Goal: Check status: Check status

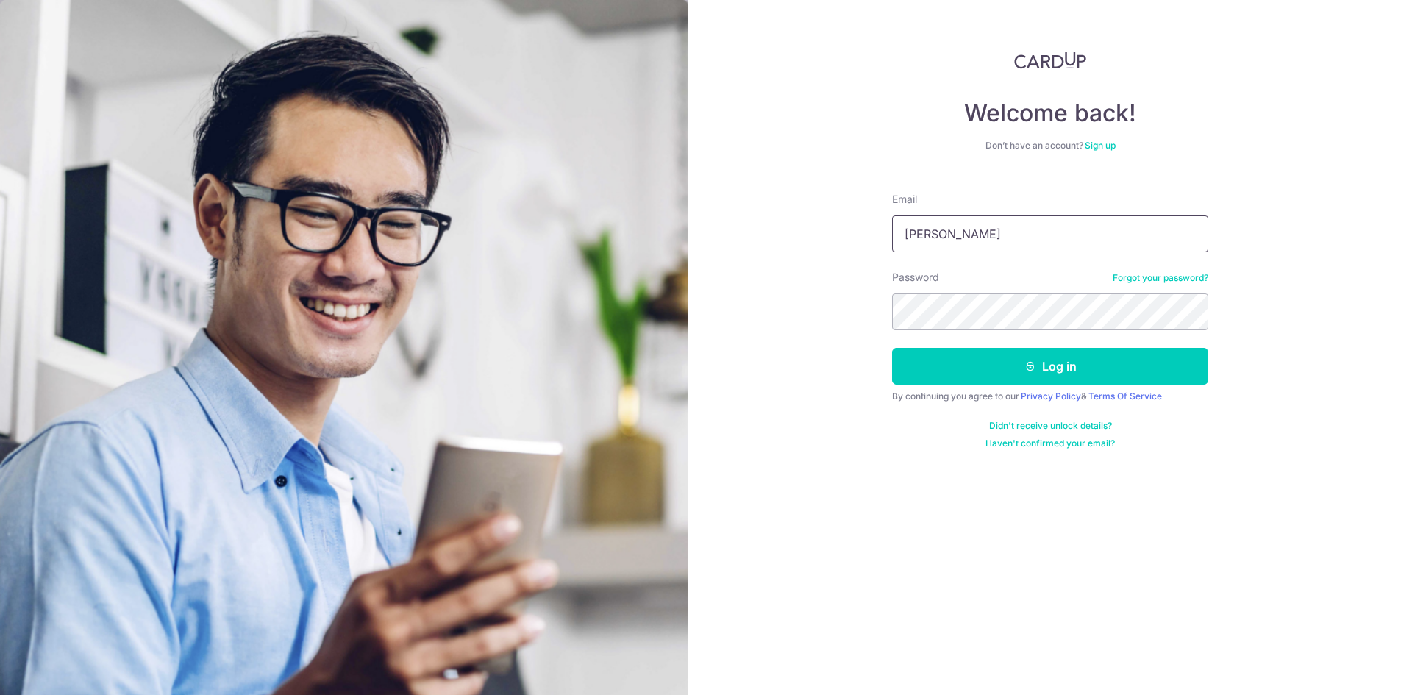
type input "[EMAIL_ADDRESS][DOMAIN_NAME]"
click at [892, 348] on button "Log in" at bounding box center [1050, 366] width 316 height 37
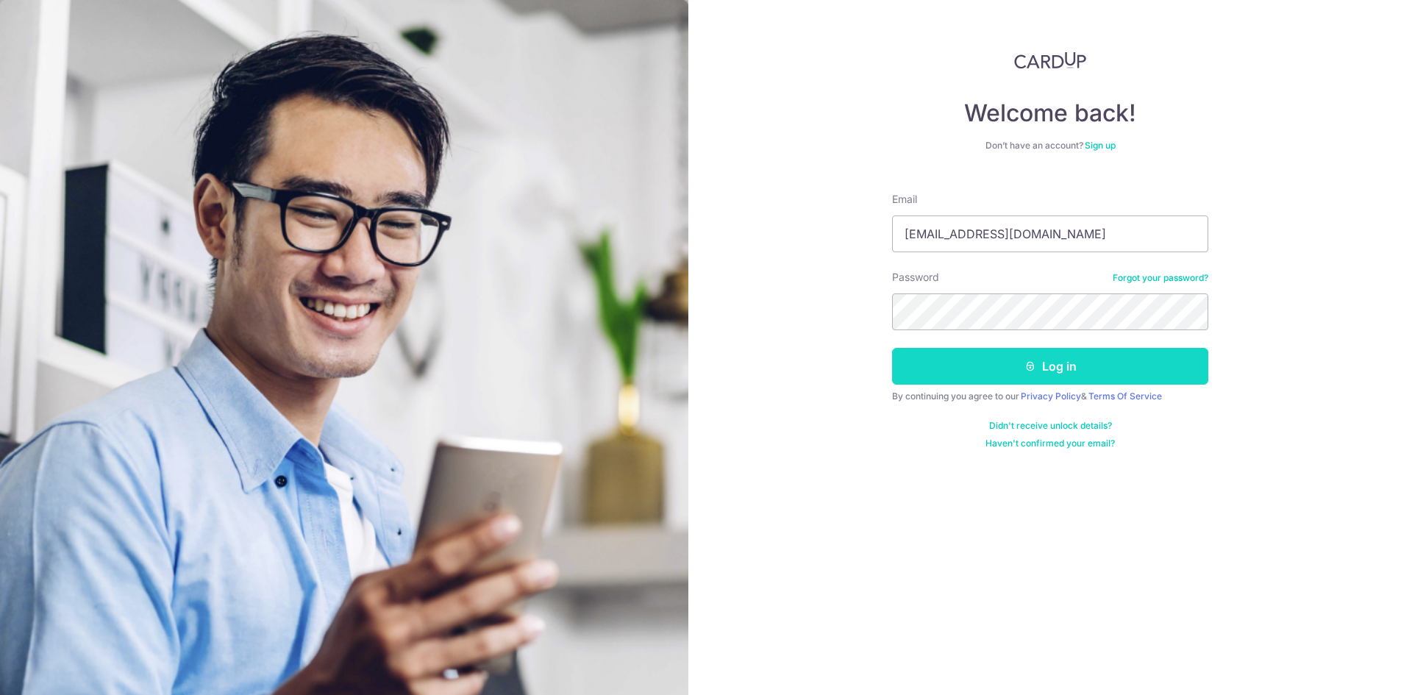
click at [1025, 383] on button "Log in" at bounding box center [1050, 366] width 316 height 37
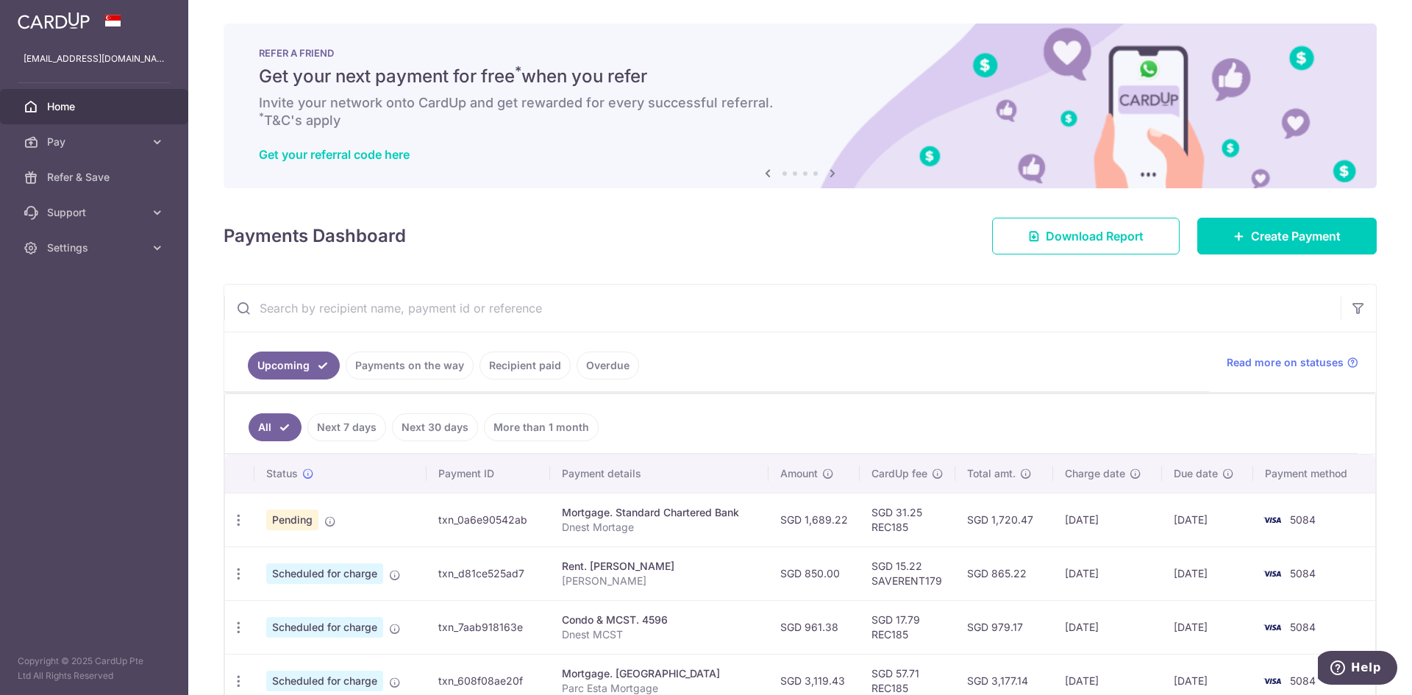
click at [449, 378] on link "Payments on the way" at bounding box center [410, 365] width 128 height 28
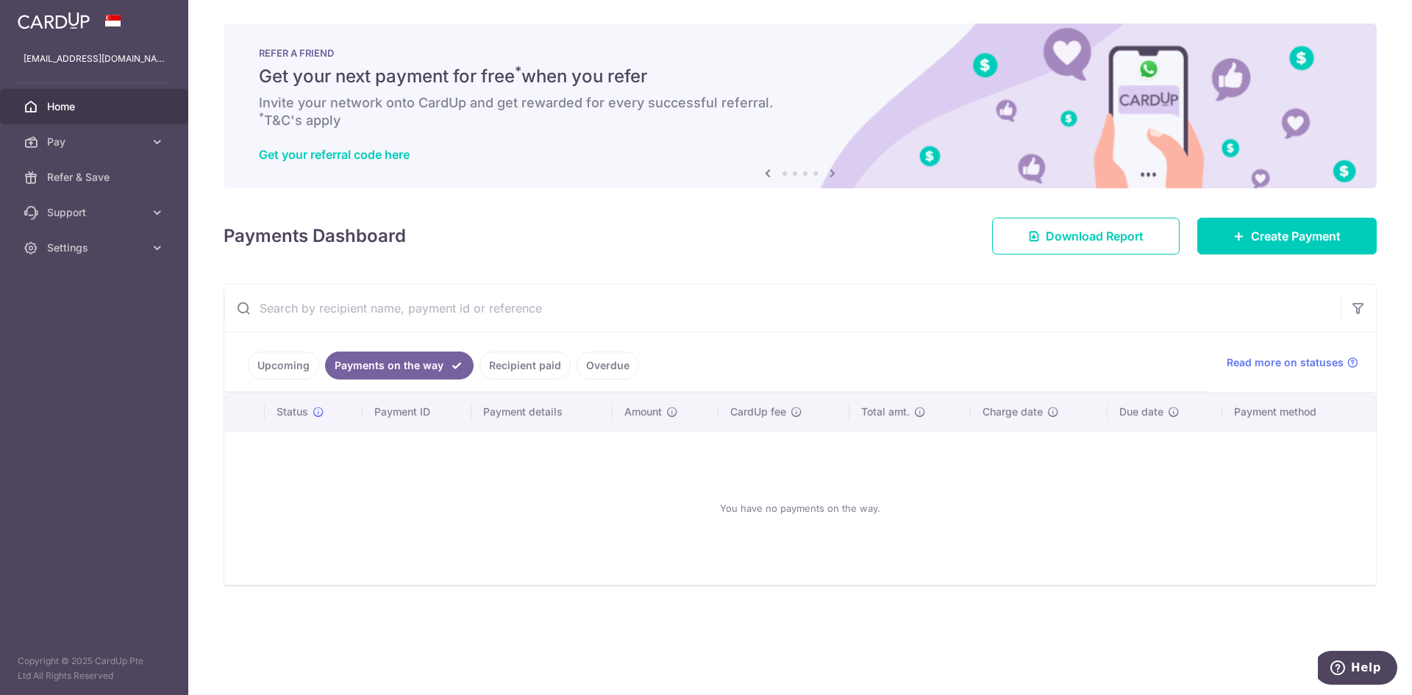
click at [294, 369] on link "Upcoming" at bounding box center [283, 365] width 71 height 28
